Goal: Task Accomplishment & Management: Manage account settings

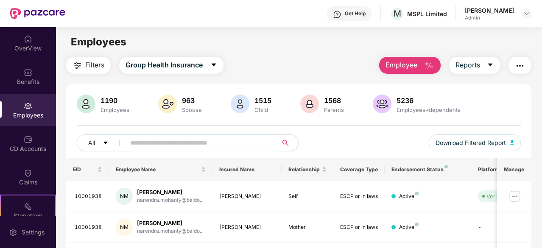
click at [413, 70] on button "Employee" at bounding box center [410, 65] width 62 height 17
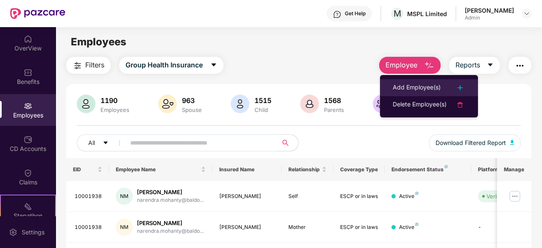
click at [409, 87] on div "Add Employee(s)" at bounding box center [417, 88] width 48 height 10
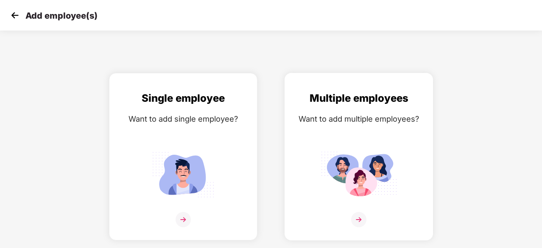
click at [357, 140] on div "Multiple employees Want to add multiple employees?" at bounding box center [359, 164] width 131 height 148
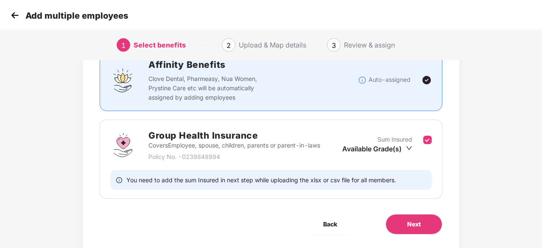
scroll to position [93, 0]
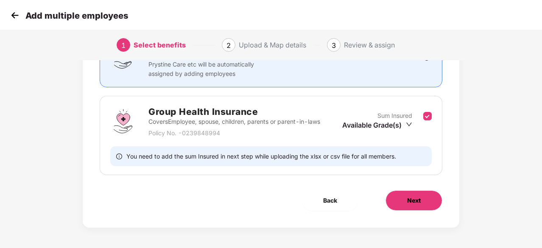
click at [419, 202] on span "Next" at bounding box center [414, 200] width 14 height 9
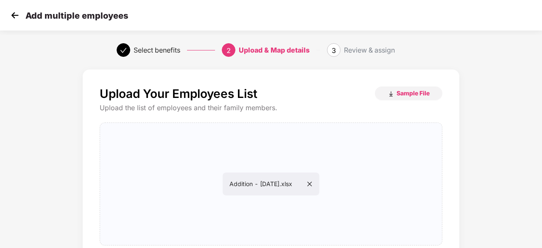
scroll to position [93, 0]
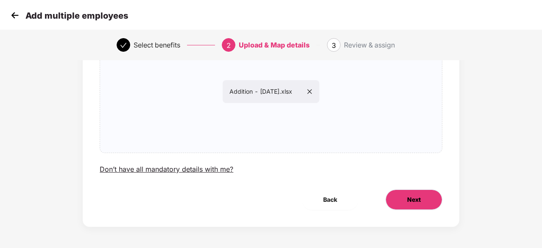
click at [430, 202] on button "Next" at bounding box center [414, 200] width 57 height 20
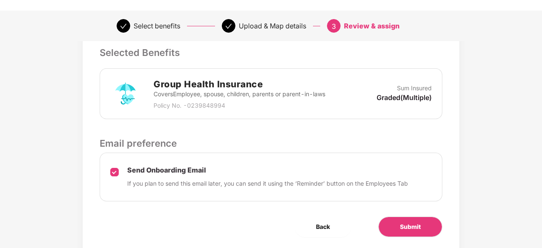
scroll to position [233, 0]
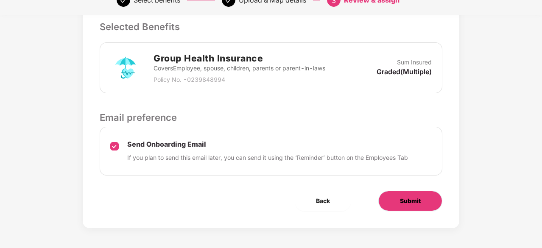
click at [428, 202] on button "Submit" at bounding box center [411, 201] width 64 height 20
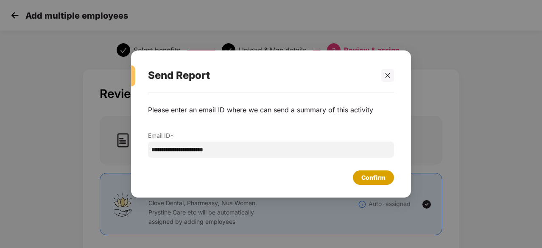
click at [372, 177] on div "Confirm" at bounding box center [374, 177] width 24 height 9
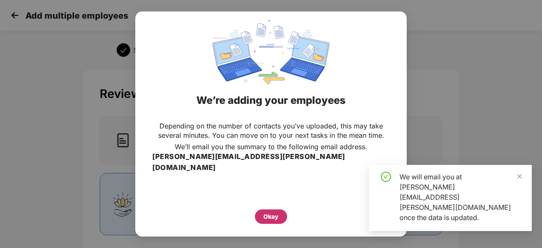
click at [281, 210] on div "Okay" at bounding box center [271, 217] width 32 height 14
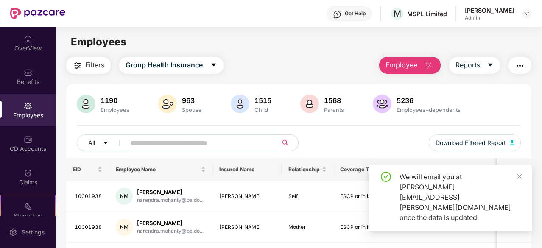
click at [413, 67] on span "Employee" at bounding box center [402, 65] width 32 height 11
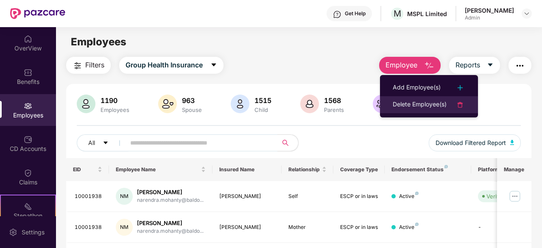
click at [433, 103] on div "Delete Employee(s)" at bounding box center [420, 105] width 54 height 10
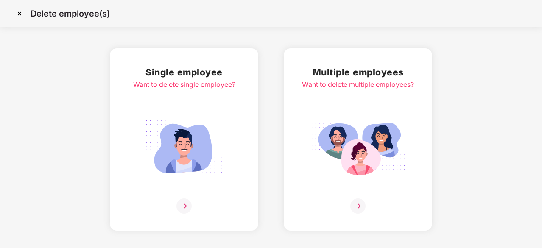
click at [371, 88] on div "Want to delete multiple employees?" at bounding box center [358, 84] width 112 height 11
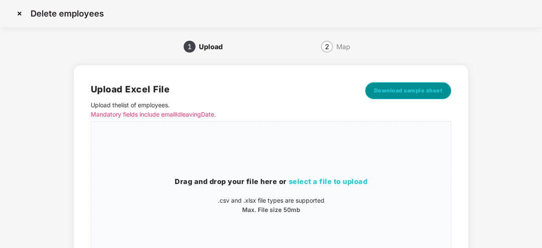
click at [435, 96] on button "Download sample sheet" at bounding box center [408, 90] width 87 height 17
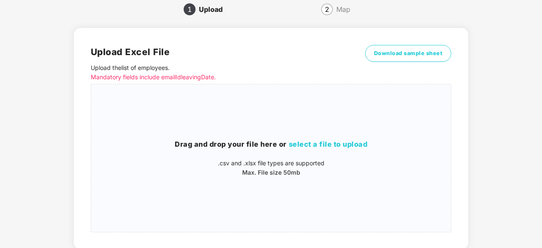
scroll to position [7, 0]
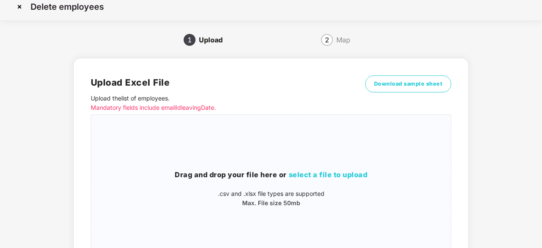
click at [339, 42] on div "Map" at bounding box center [344, 40] width 14 height 14
click at [16, 5] on img at bounding box center [20, 7] width 14 height 14
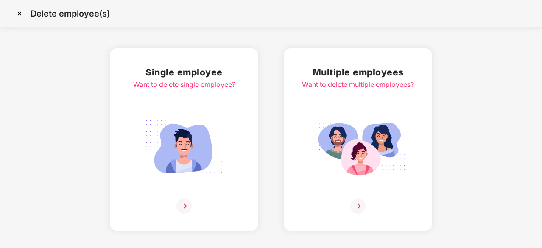
click at [361, 205] on img at bounding box center [358, 206] width 15 height 15
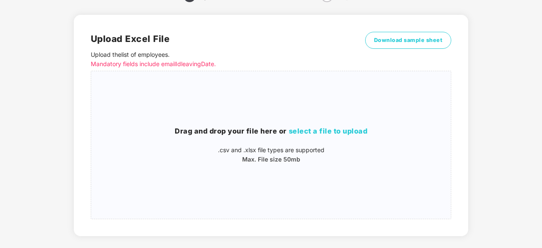
scroll to position [7, 0]
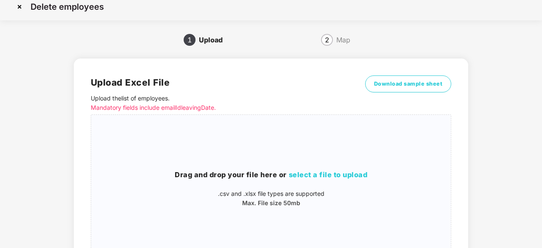
click at [403, 93] on div "Download sample sheet" at bounding box center [408, 95] width 87 height 39
click at [400, 85] on span "Download sample sheet" at bounding box center [408, 84] width 69 height 8
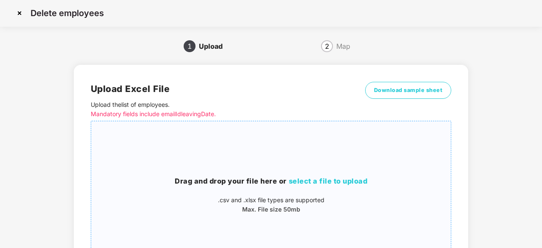
scroll to position [0, 0]
click at [22, 10] on img at bounding box center [20, 14] width 14 height 14
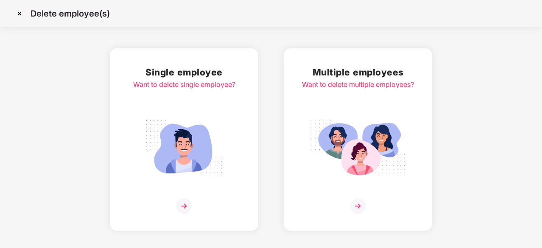
click at [19, 15] on img at bounding box center [20, 14] width 14 height 14
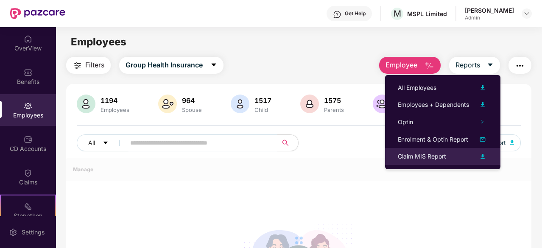
click at [416, 159] on div "Claim MIS Report" at bounding box center [422, 156] width 48 height 9
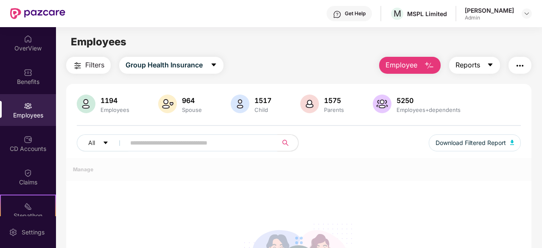
click at [481, 73] on button "Reports" at bounding box center [474, 65] width 51 height 17
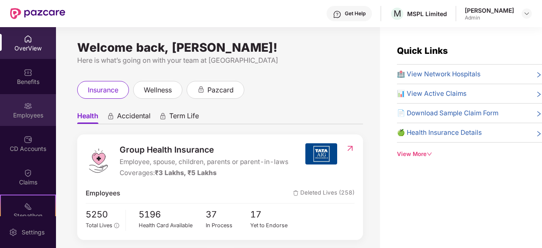
click at [29, 102] on img at bounding box center [28, 106] width 8 height 8
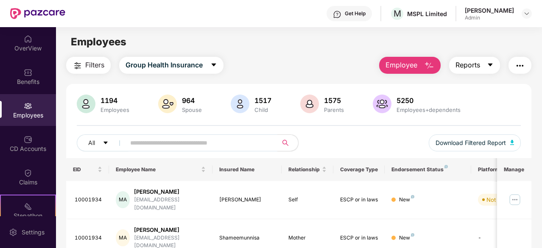
click at [470, 68] on span "Reports" at bounding box center [468, 65] width 25 height 11
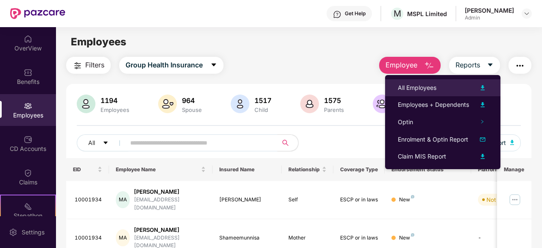
click at [445, 92] on div "All Employees" at bounding box center [443, 88] width 90 height 10
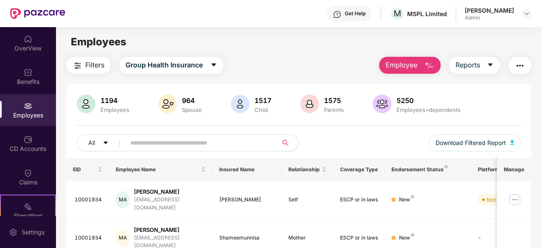
click at [407, 70] on span "Employee" at bounding box center [402, 65] width 32 height 11
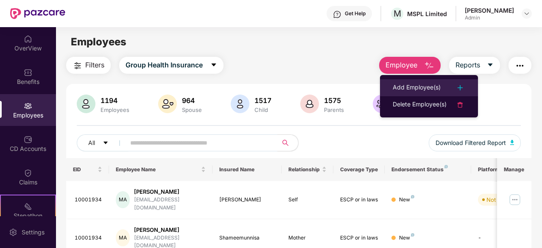
click at [415, 85] on div "Add Employee(s)" at bounding box center [417, 88] width 48 height 10
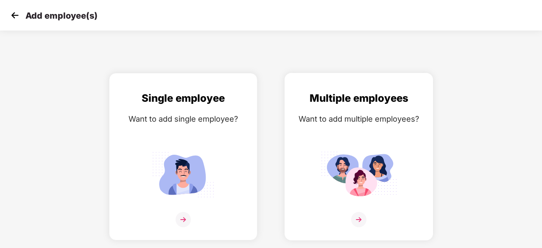
click at [384, 181] on img at bounding box center [359, 174] width 76 height 53
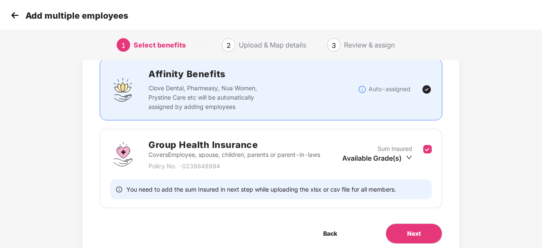
scroll to position [93, 0]
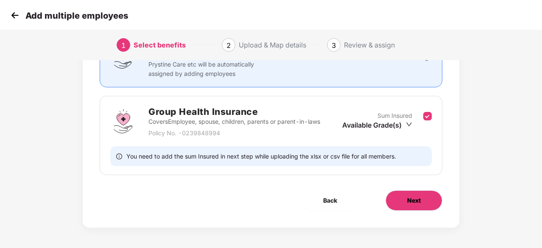
click at [408, 202] on span "Next" at bounding box center [414, 200] width 14 height 9
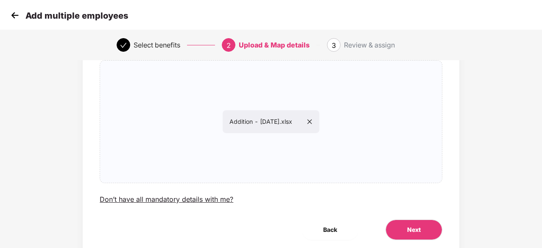
scroll to position [93, 0]
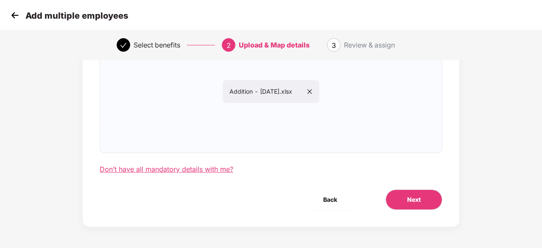
click at [219, 172] on div "Don’t have all mandatory details with me?" at bounding box center [167, 169] width 134 height 9
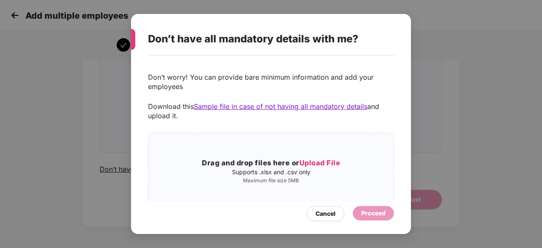
click at [498, 106] on div "Don’t have all mandatory details with me? Don’t worry! You can provide bare min…" at bounding box center [271, 124] width 542 height 248
click at [322, 214] on div "Cancel" at bounding box center [326, 213] width 20 height 9
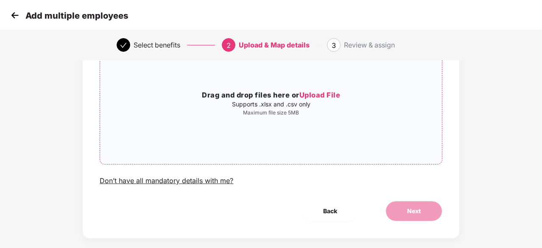
scroll to position [8, 0]
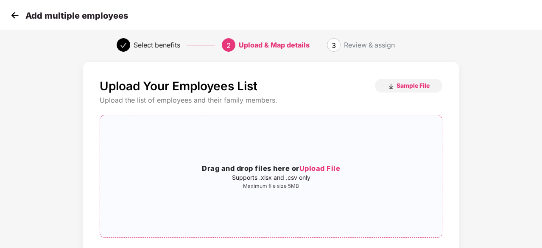
click at [357, 167] on h3 "Drag and drop files here or Upload File" at bounding box center [271, 168] width 342 height 11
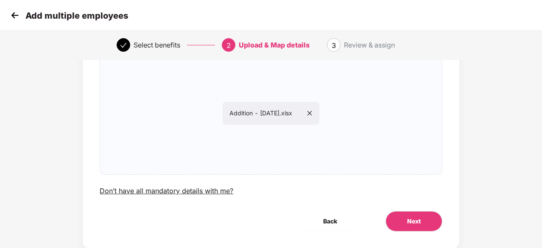
scroll to position [93, 0]
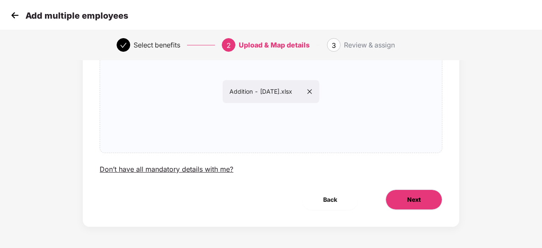
click at [413, 206] on button "Next" at bounding box center [414, 200] width 57 height 20
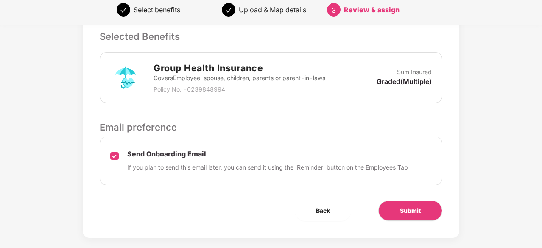
scroll to position [233, 0]
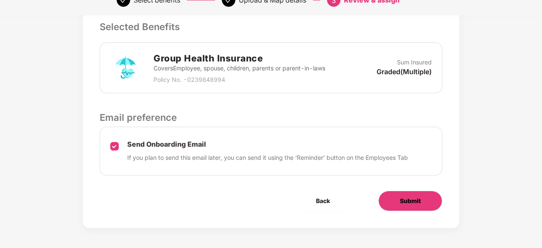
click at [412, 197] on span "Submit" at bounding box center [410, 201] width 21 height 9
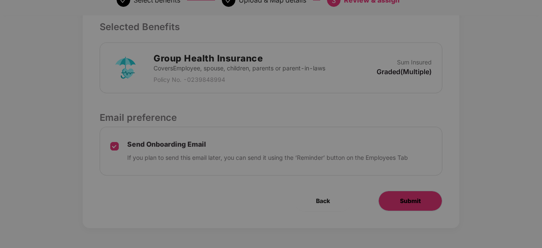
scroll to position [0, 0]
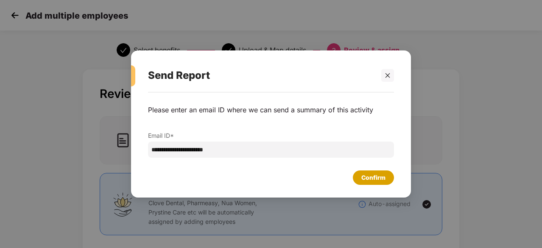
click at [383, 182] on div "Confirm" at bounding box center [374, 177] width 24 height 9
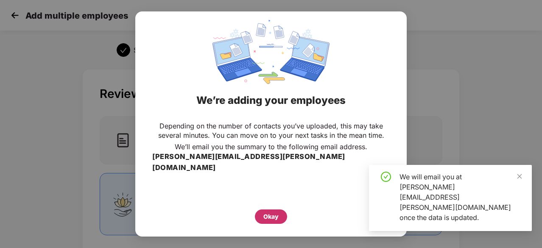
click at [275, 212] on div "Okay" at bounding box center [271, 216] width 15 height 9
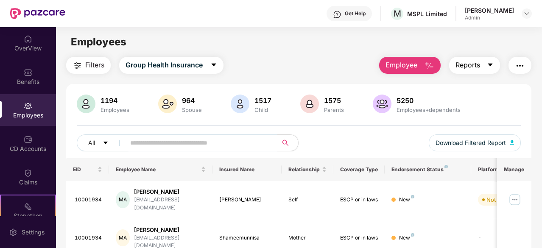
click at [491, 64] on icon "caret-down" at bounding box center [491, 65] width 5 height 3
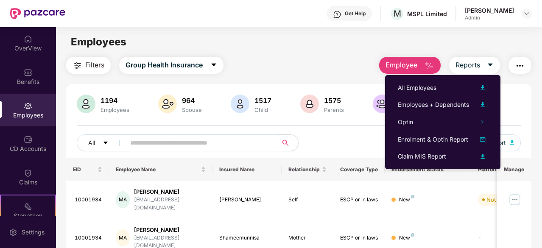
drag, startPoint x: 480, startPoint y: 87, endPoint x: 467, endPoint y: 97, distance: 17.2
click at [481, 87] on img at bounding box center [483, 88] width 10 height 10
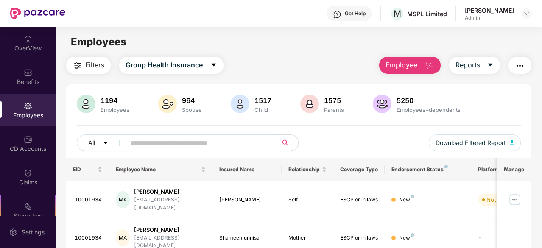
click at [166, 145] on input "text" at bounding box center [198, 143] width 136 height 13
paste input "********"
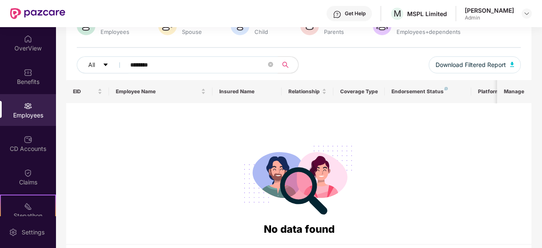
scroll to position [104, 0]
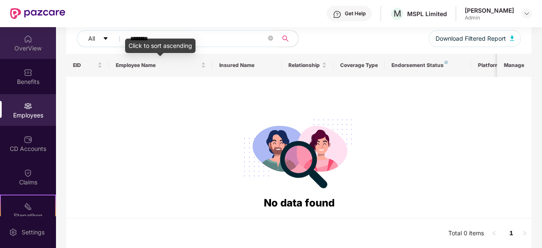
drag, startPoint x: 173, startPoint y: 38, endPoint x: 11, endPoint y: 51, distance: 162.7
click at [11, 51] on div "OverView Benefits Employees CD Accounts Claims Stepathon New Challenge Endorsem…" at bounding box center [271, 137] width 542 height 221
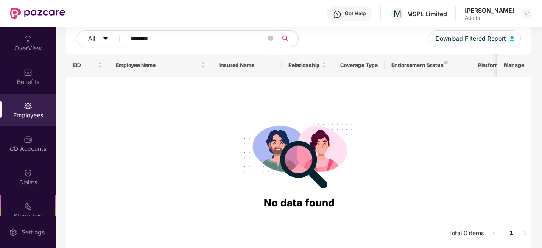
paste input "text"
drag, startPoint x: 115, startPoint y: 46, endPoint x: 1, endPoint y: 42, distance: 114.7
click at [0, 42] on div "OverView Benefits Employees CD Accounts Claims Stepathon New Challenge Endorsem…" at bounding box center [271, 137] width 542 height 221
paste input "text"
drag, startPoint x: 167, startPoint y: 36, endPoint x: 0, endPoint y: 54, distance: 168.2
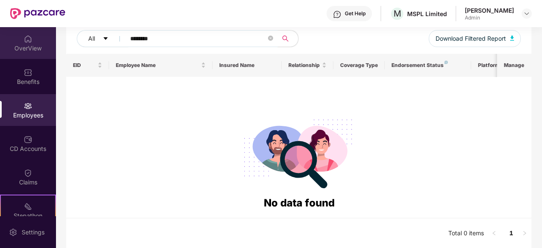
click at [0, 54] on div "OverView Benefits Employees CD Accounts Claims Stepathon New Challenge Endorsem…" at bounding box center [271, 137] width 542 height 221
paste input "text"
type input "********"
drag, startPoint x: 101, startPoint y: 45, endPoint x: 7, endPoint y: 45, distance: 93.8
click at [8, 45] on div "OverView Benefits Employees CD Accounts Claims Stepathon New Challenge Endorsem…" at bounding box center [271, 137] width 542 height 221
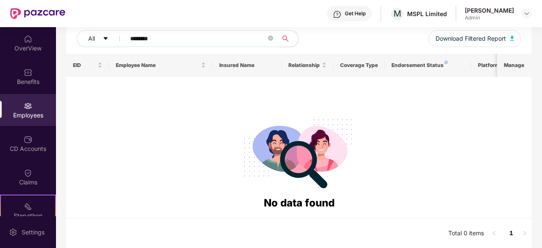
scroll to position [0, 0]
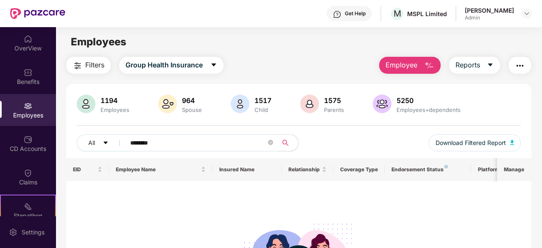
click at [421, 69] on button "Employee" at bounding box center [410, 65] width 62 height 17
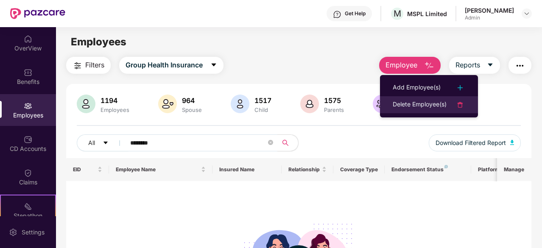
click at [412, 105] on div "Delete Employee(s)" at bounding box center [420, 105] width 54 height 10
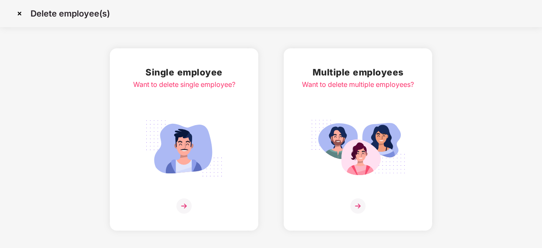
click at [333, 117] on img at bounding box center [358, 148] width 95 height 66
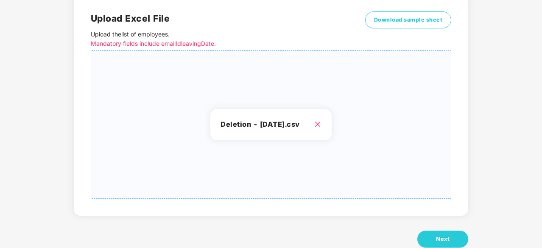
scroll to position [92, 0]
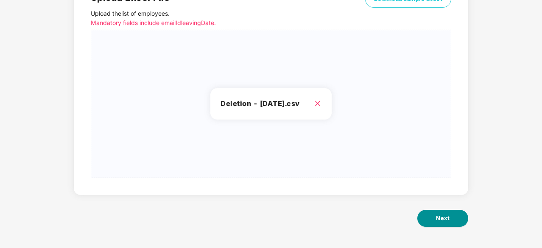
click at [443, 217] on span "Next" at bounding box center [443, 218] width 14 height 8
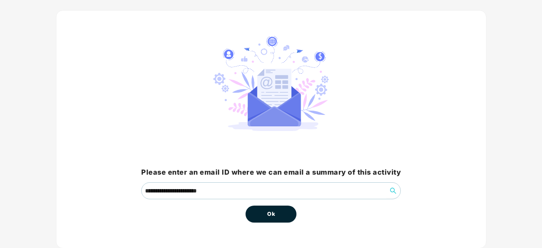
scroll to position [65, 0]
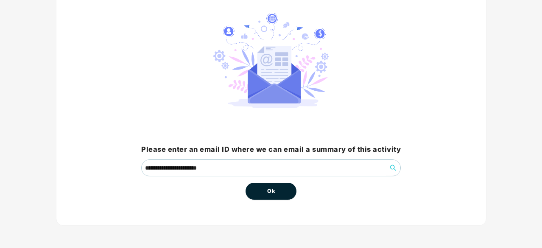
click at [275, 193] on button "Ok" at bounding box center [271, 191] width 51 height 17
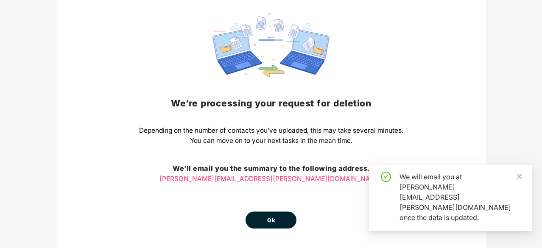
click at [272, 224] on span "Ok" at bounding box center [271, 220] width 8 height 8
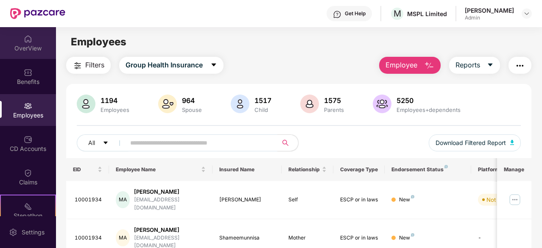
click at [25, 42] on img at bounding box center [28, 39] width 8 height 8
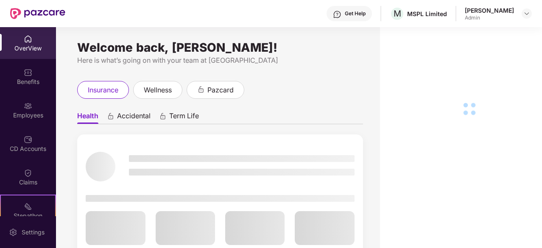
click at [43, 11] on img at bounding box center [37, 13] width 55 height 11
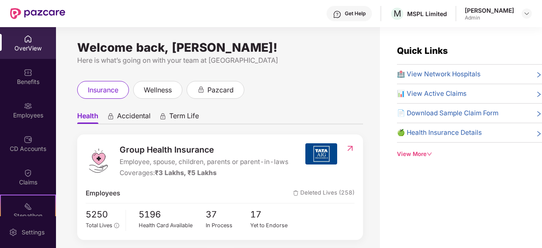
click at [46, 19] on div at bounding box center [37, 13] width 55 height 27
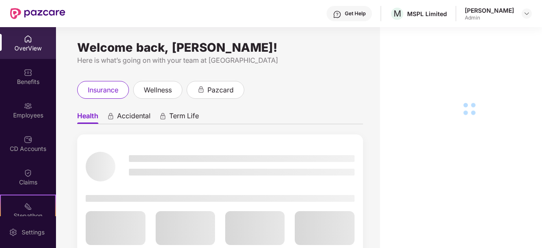
click at [28, 116] on div "Employees" at bounding box center [28, 115] width 56 height 8
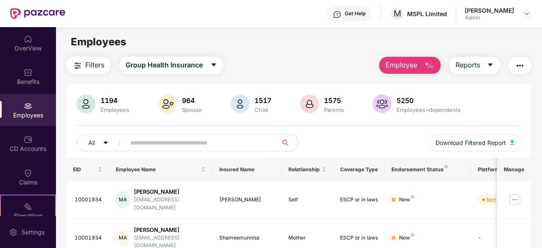
click at [428, 69] on img "button" at bounding box center [429, 66] width 10 height 10
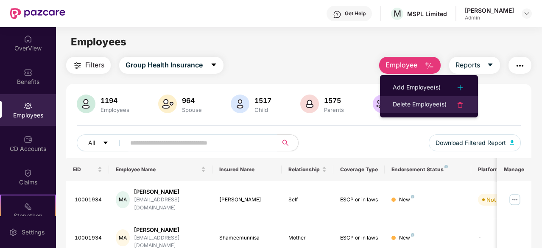
click at [424, 97] on li "Delete Employee(s)" at bounding box center [429, 104] width 98 height 17
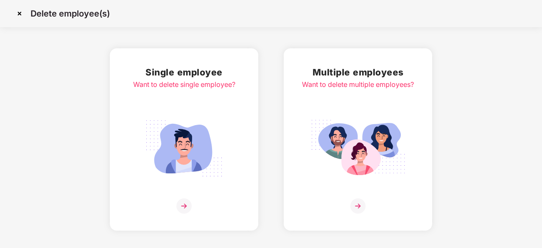
click at [376, 111] on div "Multiple employees Want to delete multiple employees?" at bounding box center [358, 139] width 112 height 149
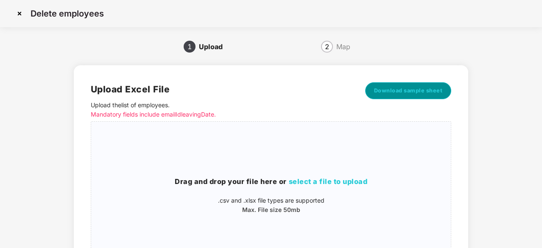
click at [404, 91] on span "Download sample sheet" at bounding box center [408, 91] width 69 height 8
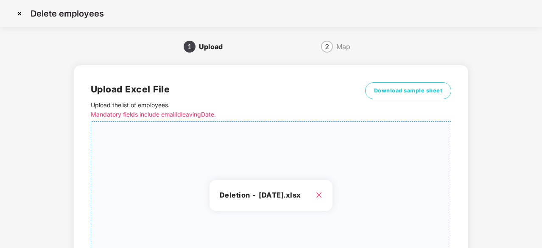
scroll to position [92, 0]
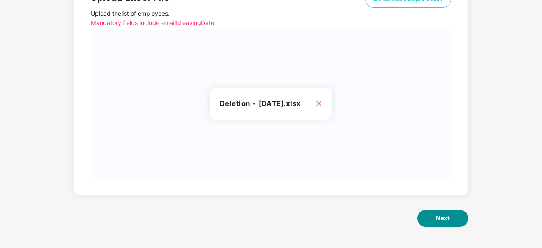
click at [446, 224] on button "Next" at bounding box center [443, 218] width 51 height 17
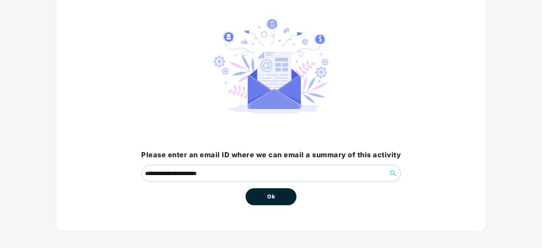
scroll to position [65, 0]
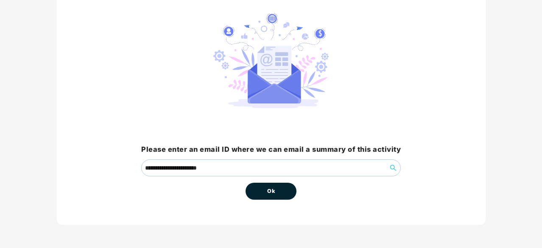
click at [276, 194] on button "Ok" at bounding box center [271, 191] width 51 height 17
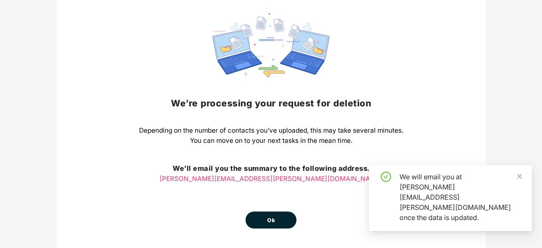
click at [265, 219] on button "Ok" at bounding box center [271, 220] width 51 height 17
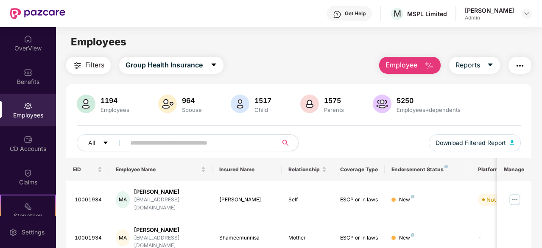
click at [190, 145] on input "text" at bounding box center [198, 143] width 136 height 13
paste input "********"
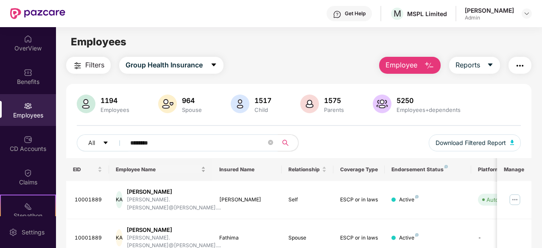
drag, startPoint x: 175, startPoint y: 146, endPoint x: 152, endPoint y: 174, distance: 36.1
click at [14, 164] on div "OverView Benefits Employees CD Accounts Claims Stepathon New Challenge Endorsem…" at bounding box center [271, 137] width 542 height 221
paste input "text"
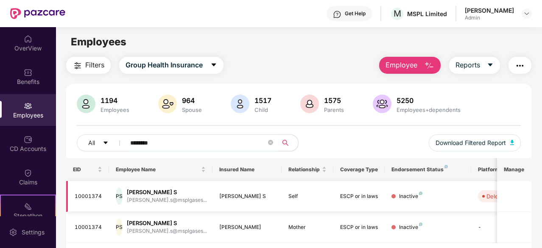
scroll to position [27, 0]
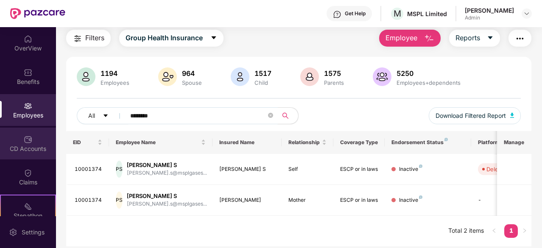
click at [0, 129] on div "OverView Benefits Employees CD Accounts Claims Stepathon New Challenge Endorsem…" at bounding box center [271, 137] width 542 height 221
paste input "text"
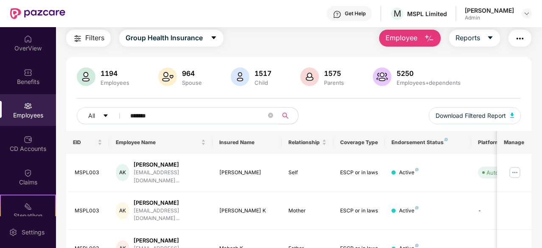
drag, startPoint x: 175, startPoint y: 113, endPoint x: 67, endPoint y: 122, distance: 108.6
click at [67, 122] on div "1194 Employees 964 Spouse 1517 Child 1575 Parents 5250 Employees+dependents All…" at bounding box center [299, 99] width 466 height 64
paste input "*"
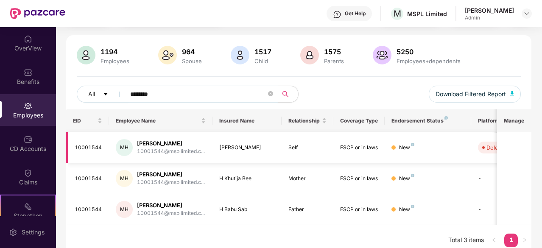
scroll to position [55, 0]
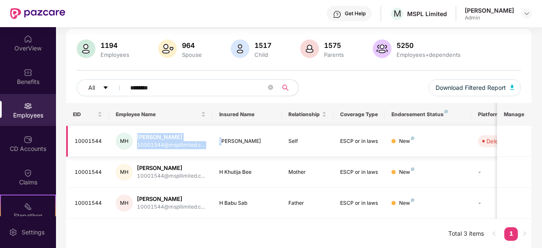
drag, startPoint x: 135, startPoint y: 135, endPoint x: 224, endPoint y: 154, distance: 90.6
click at [224, 154] on tr "10001544 MH [PERSON_NAME] 10001544@mspllimited.c... [PERSON_NAME] Self ESCP or …" at bounding box center [342, 141] width 552 height 31
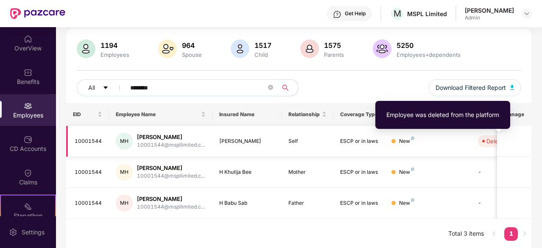
click at [487, 141] on div "Deleted" at bounding box center [497, 141] width 20 height 8
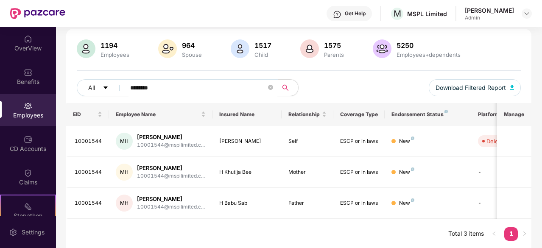
drag, startPoint x: 164, startPoint y: 81, endPoint x: 34, endPoint y: 101, distance: 131.0
click at [34, 101] on div "OverView Benefits Employees CD Accounts Claims Stepathon New Challenge Endorsem…" at bounding box center [271, 137] width 542 height 221
paste input "text"
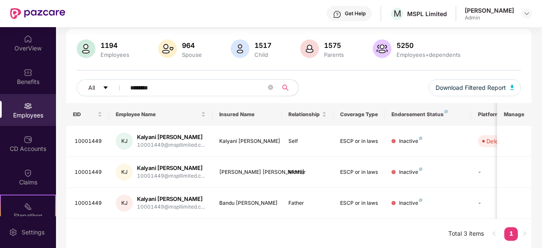
drag, startPoint x: 173, startPoint y: 80, endPoint x: 162, endPoint y: 82, distance: 11.6
click at [162, 82] on span "********" at bounding box center [199, 87] width 158 height 17
click at [79, 93] on div "All ********" at bounding box center [188, 87] width 222 height 17
drag, startPoint x: 82, startPoint y: 92, endPoint x: 38, endPoint y: 92, distance: 44.6
click at [38, 92] on div "OverView Benefits Employees CD Accounts Claims Stepathon New Challenge Endorsem…" at bounding box center [271, 137] width 542 height 221
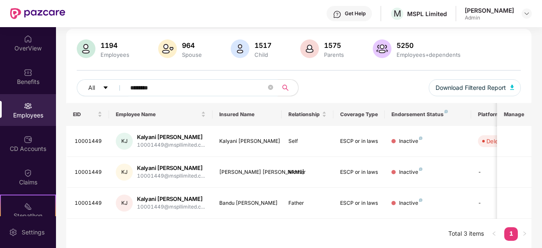
paste input "text"
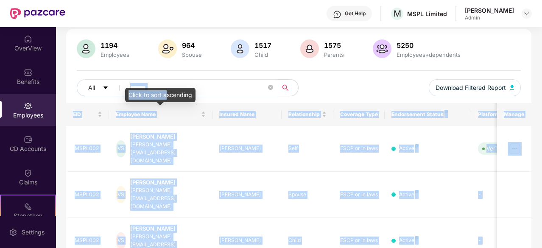
drag, startPoint x: 167, startPoint y: 89, endPoint x: 62, endPoint y: 82, distance: 105.5
click at [62, 82] on body "Get Help M MSPL Limited [PERSON_NAME] Admin OverView Benefits Employees CD Acco…" at bounding box center [271, 124] width 542 height 248
click at [171, 91] on input "*******" at bounding box center [198, 87] width 136 height 13
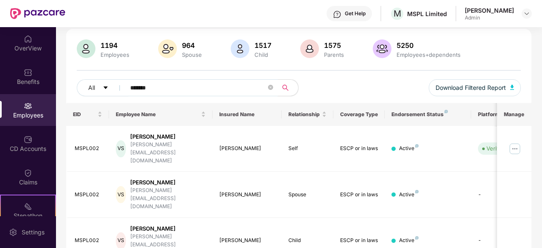
drag, startPoint x: 177, startPoint y: 88, endPoint x: 65, endPoint y: 90, distance: 112.5
click at [65, 90] on div "Filters Group Health Insurance Employee Reports 1194 Employees 964 Spouse 1517 …" at bounding box center [299, 194] width 486 height 385
paste input "*"
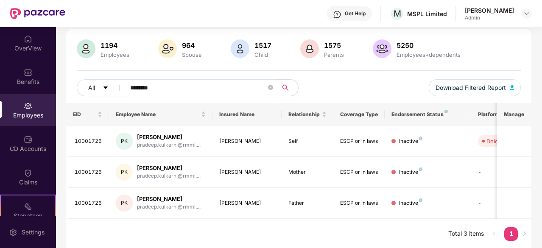
drag, startPoint x: 171, startPoint y: 87, endPoint x: 56, endPoint y: 89, distance: 114.6
click at [56, 89] on div "Filters Group Health Insurance Employee Reports 1194 Employees 964 Spouse 1517 …" at bounding box center [299, 126] width 486 height 248
paste input "text"
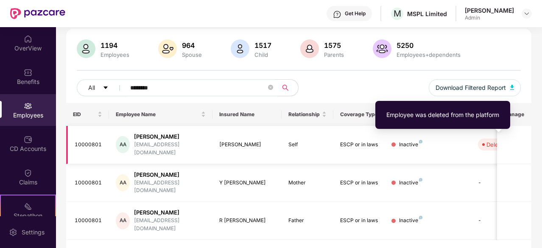
type input "********"
click at [486, 139] on span "Deleted" at bounding box center [494, 145] width 33 height 12
click at [487, 141] on div "Deleted" at bounding box center [497, 144] width 20 height 8
